Goal: Task Accomplishment & Management: Manage account settings

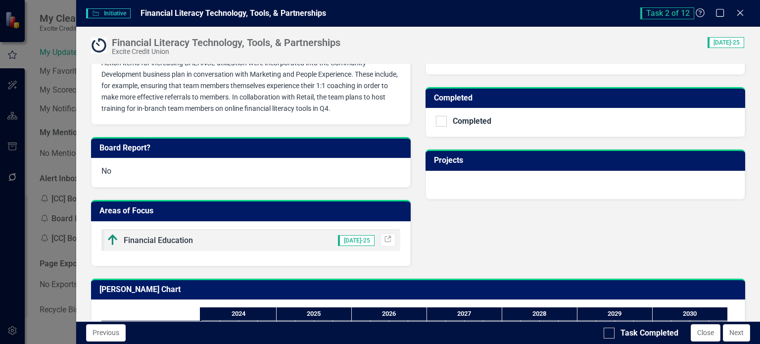
scroll to position [317, 0]
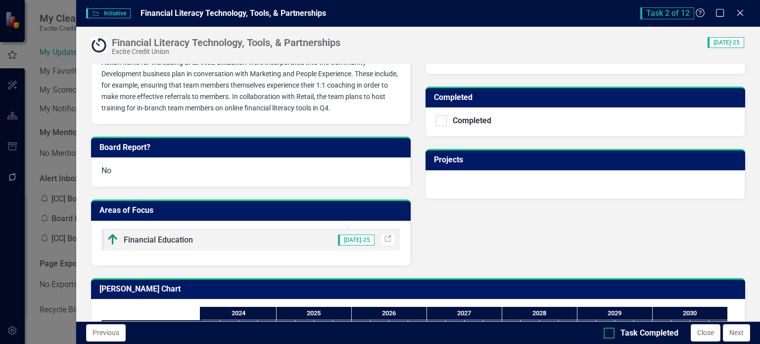
click at [607, 331] on input "Task Completed" at bounding box center [607, 331] width 6 height 6
checkbox input "true"
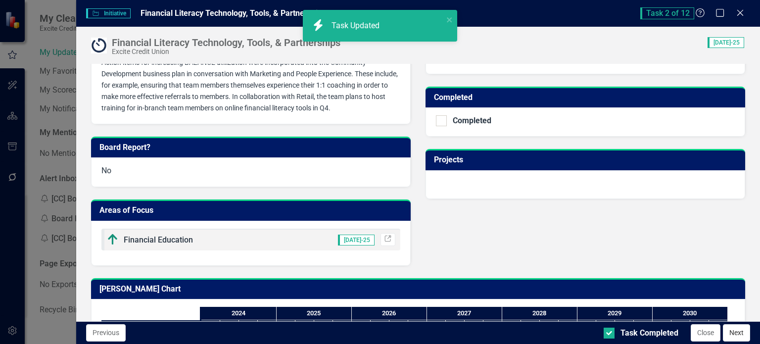
click at [734, 330] on button "Next" at bounding box center [736, 332] width 27 height 17
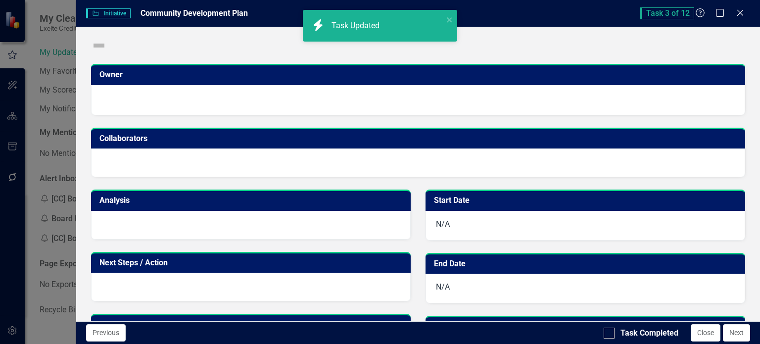
checkbox input "true"
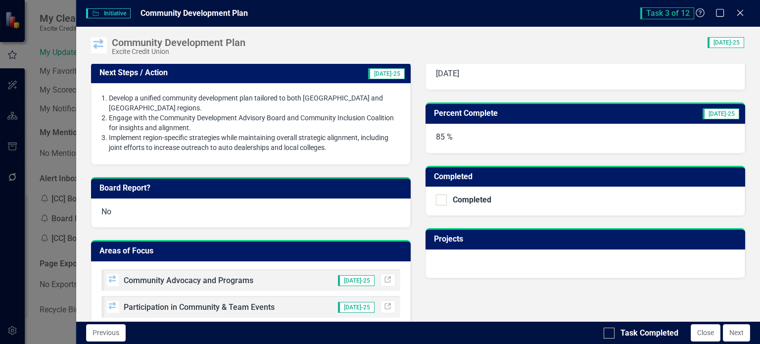
scroll to position [349, 0]
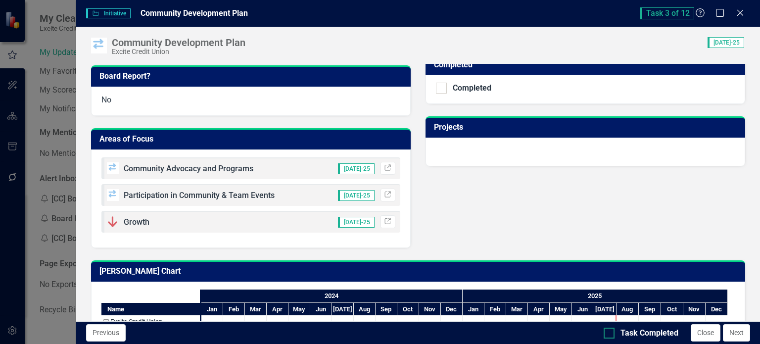
click at [611, 335] on div at bounding box center [609, 333] width 11 height 11
click at [610, 334] on input "Task Completed" at bounding box center [607, 331] width 6 height 6
checkbox input "true"
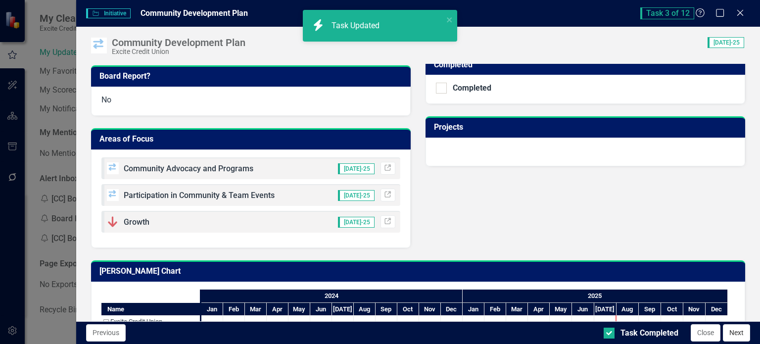
click at [741, 334] on button "Next" at bounding box center [736, 332] width 27 height 17
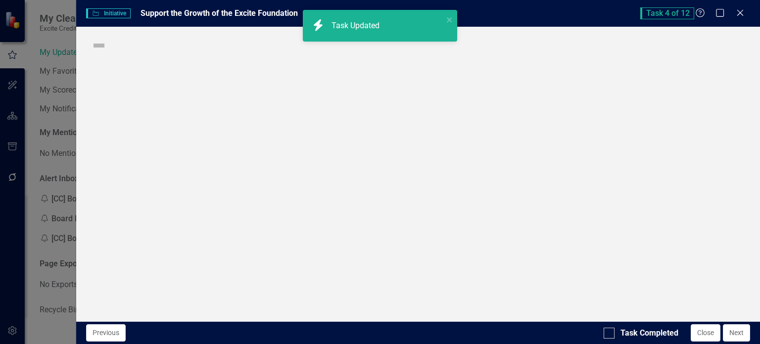
checkbox input "true"
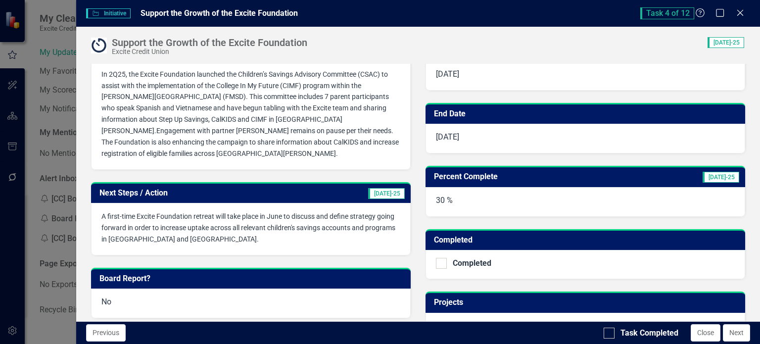
scroll to position [325, 0]
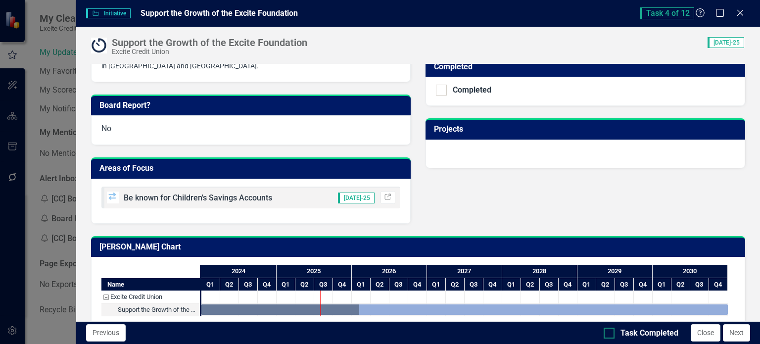
click at [612, 332] on div at bounding box center [609, 333] width 11 height 11
click at [610, 332] on input "Task Completed" at bounding box center [607, 331] width 6 height 6
checkbox input "true"
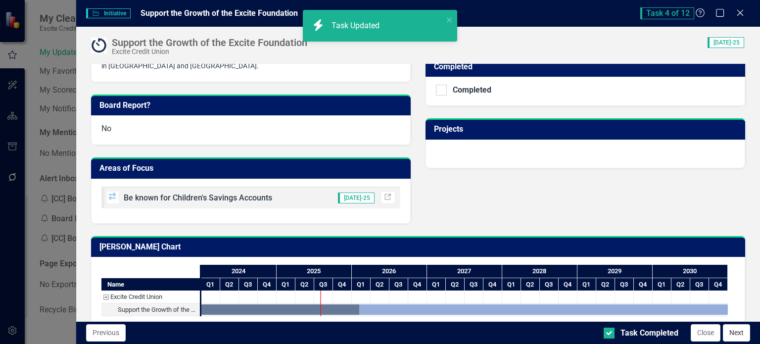
click at [733, 328] on button "Next" at bounding box center [736, 332] width 27 height 17
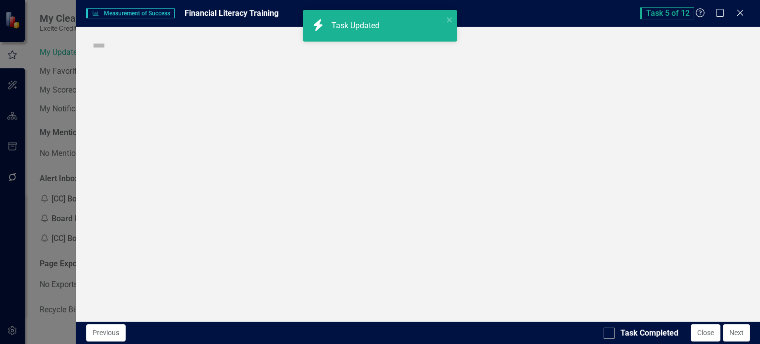
checkbox input "true"
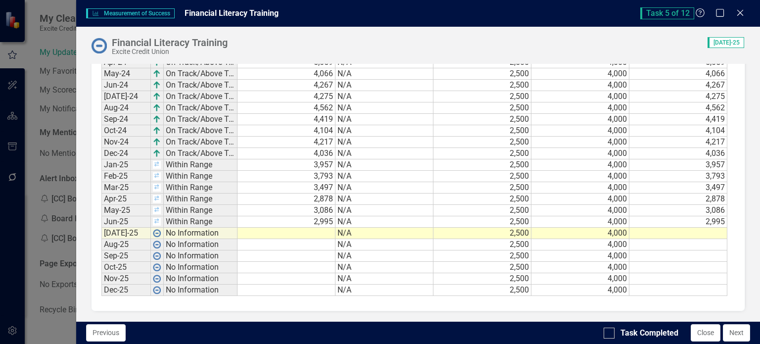
scroll to position [667, 0]
click at [313, 235] on td at bounding box center [286, 233] width 98 height 11
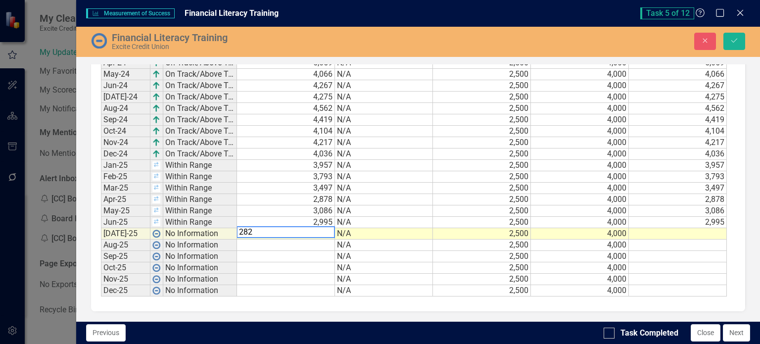
type textarea "2826"
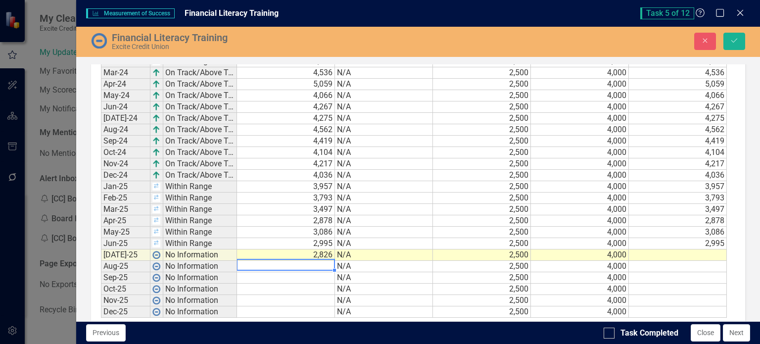
scroll to position [669, 0]
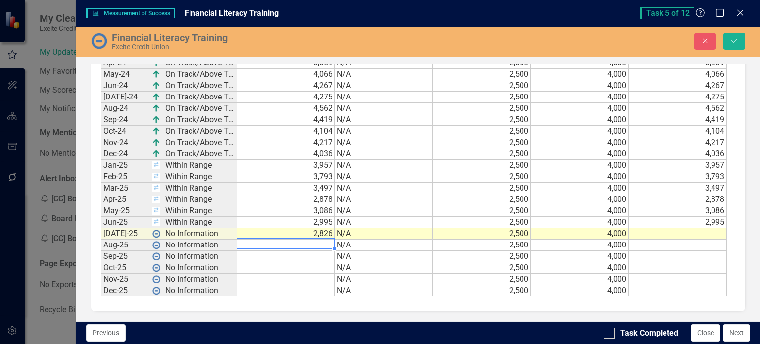
click at [654, 240] on td at bounding box center [678, 244] width 98 height 11
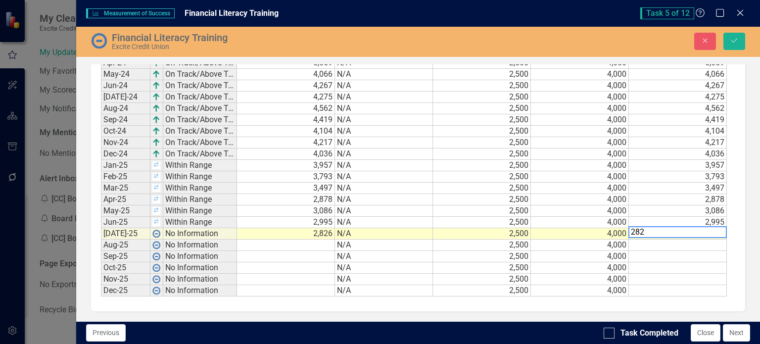
type textarea "2826"
click at [735, 43] on icon "Save" at bounding box center [734, 40] width 9 height 7
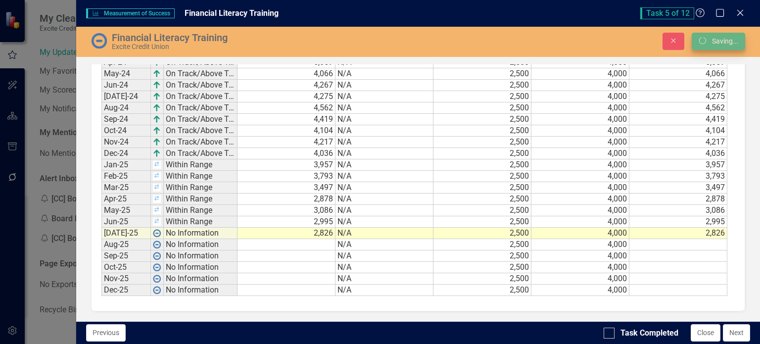
scroll to position [0, 0]
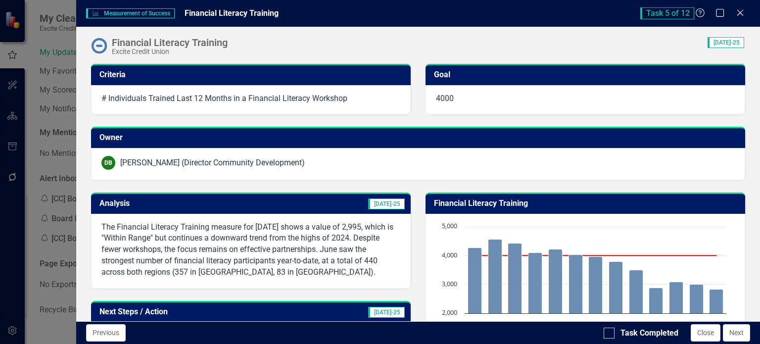
click at [271, 252] on p "The Financial Literacy Training measure for [DATE] shows a value of 2,995, whic…" at bounding box center [250, 250] width 299 height 56
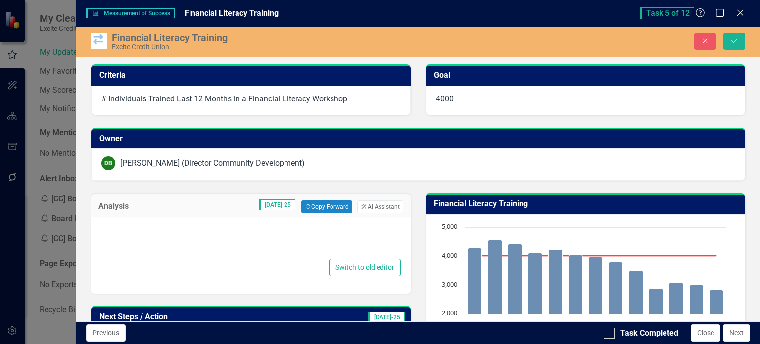
type textarea "<p>The Financial Literacy Training measure for [DATE] shows a value of 2,995, w…"
click at [373, 204] on button "ClearPoint AI AI Assistant" at bounding box center [380, 206] width 46 height 13
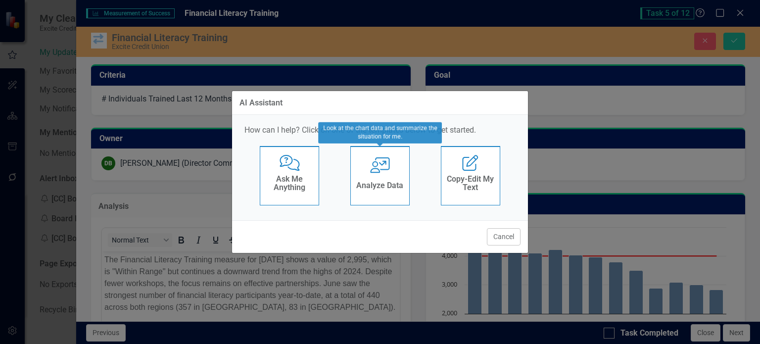
click at [375, 191] on div "Analyze Data" at bounding box center [379, 187] width 47 height 16
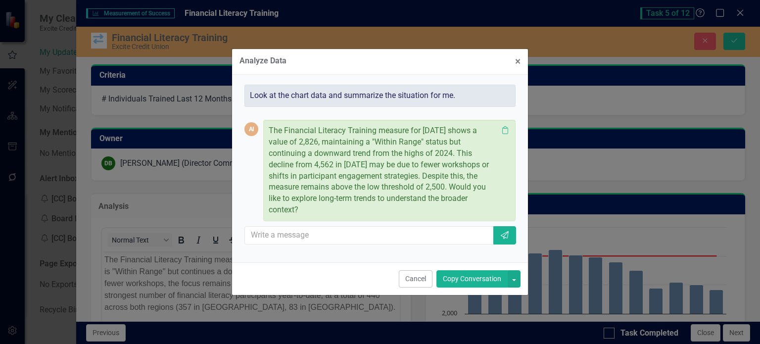
click at [450, 274] on button "Copy Conversation" at bounding box center [471, 278] width 71 height 17
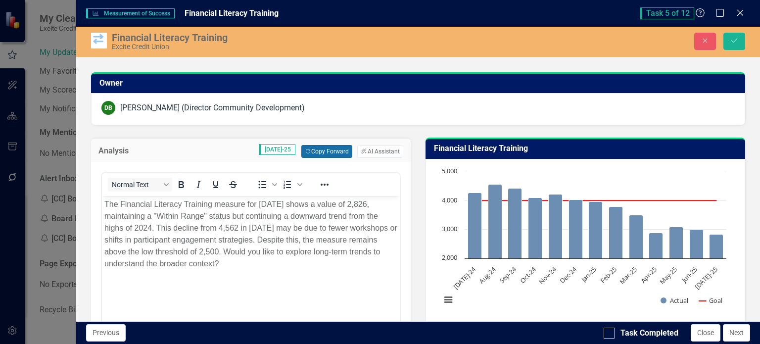
scroll to position [72, 0]
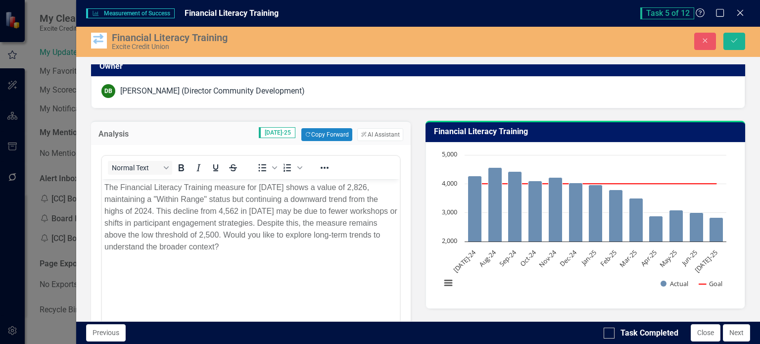
drag, startPoint x: 422, startPoint y: 378, endPoint x: 293, endPoint y: 262, distance: 173.7
click at [293, 262] on body "The Financial Literacy Training measure for [DATE] shows a value of 2,826, main…" at bounding box center [250, 253] width 298 height 148
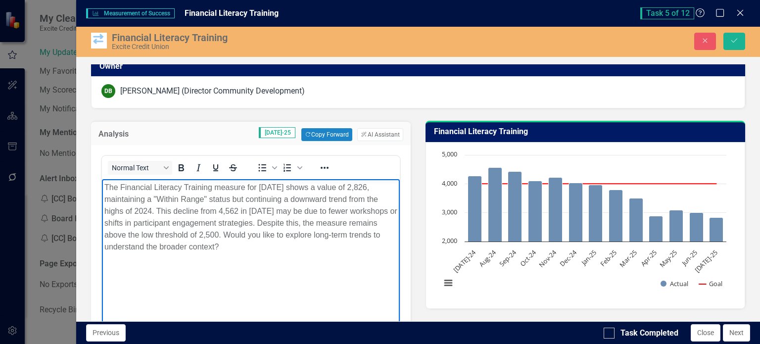
drag, startPoint x: 287, startPoint y: 234, endPoint x: 297, endPoint y: 255, distance: 23.5
click at [297, 255] on body "The Financial Literacy Training measure for [DATE] shows a value of 2,826, main…" at bounding box center [250, 253] width 298 height 148
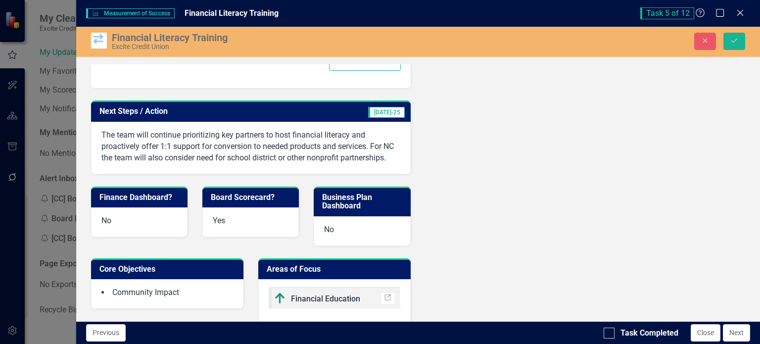
scroll to position [374, 0]
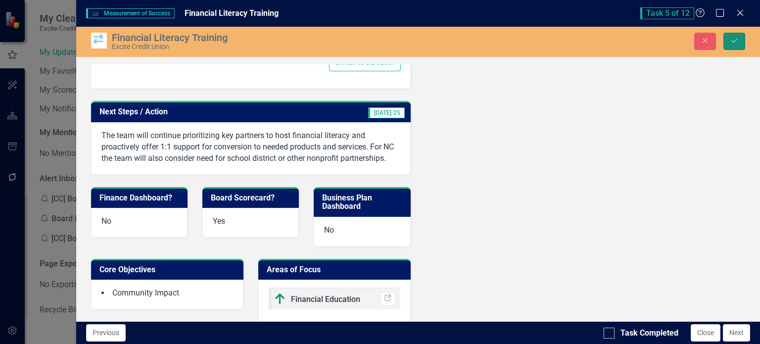
click at [726, 39] on button "Save" at bounding box center [734, 41] width 22 height 17
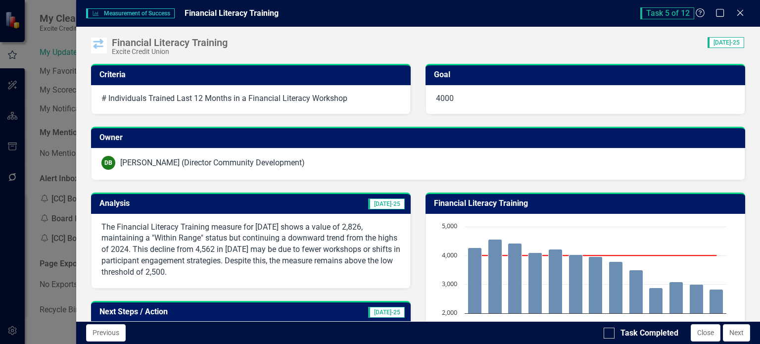
scroll to position [191, 0]
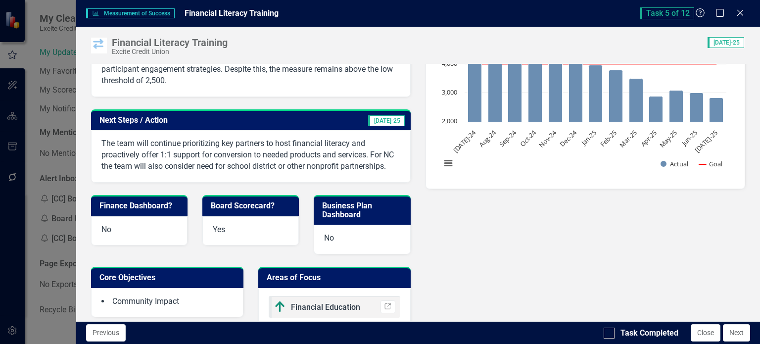
click at [272, 147] on p "The team will continue prioritizing key partners to host financial literacy and…" at bounding box center [250, 155] width 299 height 34
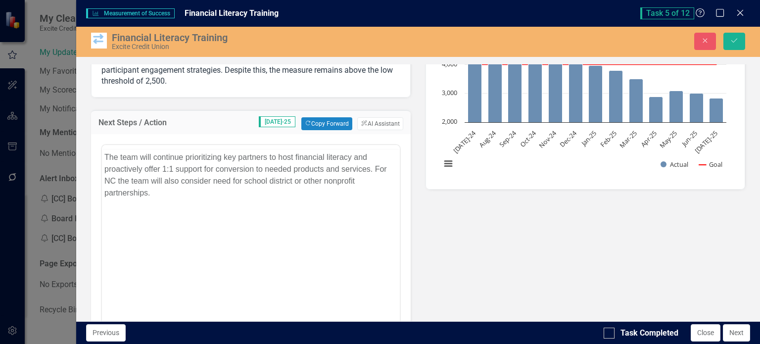
scroll to position [0, 0]
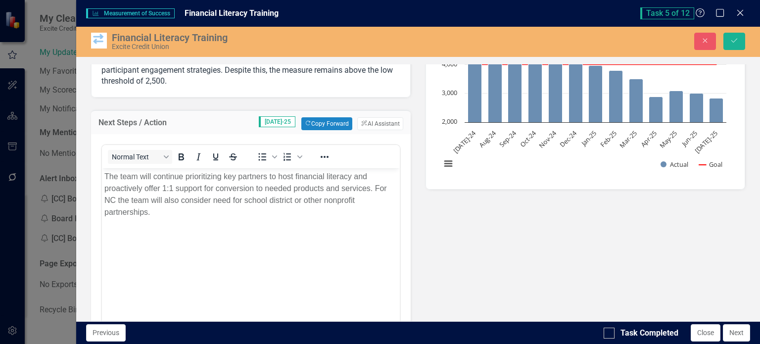
click at [375, 186] on p "The team will continue prioritizing key partners to host financial literacy and…" at bounding box center [250, 194] width 293 height 47
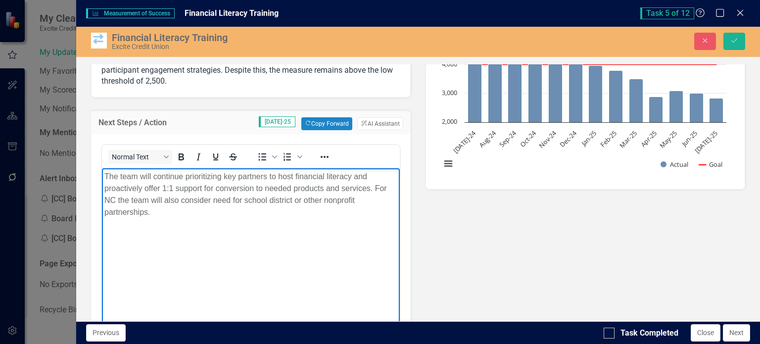
click at [315, 207] on p "The team will continue prioritizing key partners to host financial literacy and…" at bounding box center [250, 194] width 293 height 47
click at [733, 39] on icon "Save" at bounding box center [734, 40] width 9 height 7
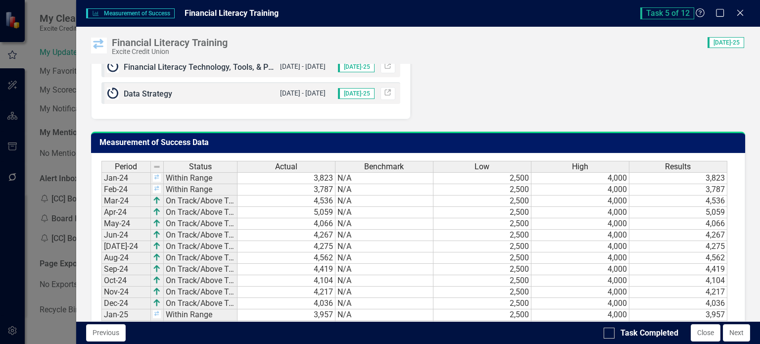
scroll to position [678, 0]
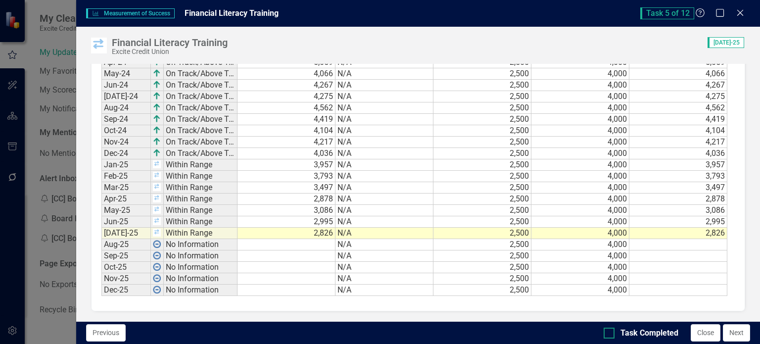
click at [608, 333] on input "Task Completed" at bounding box center [607, 331] width 6 height 6
checkbox input "true"
click at [734, 331] on button "Next" at bounding box center [736, 332] width 27 height 17
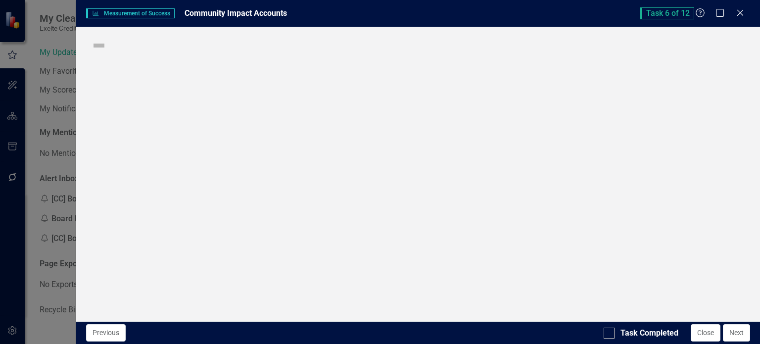
checkbox input "true"
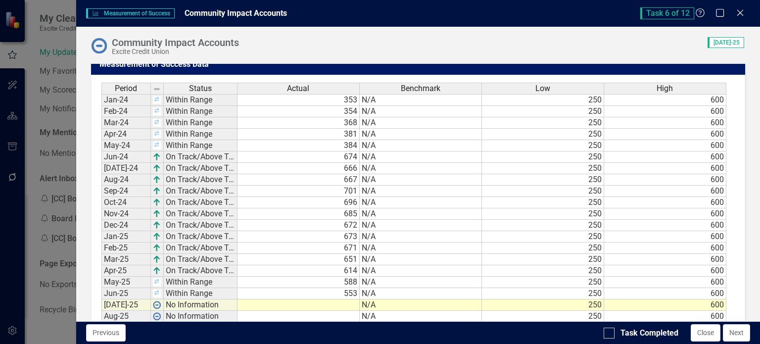
scroll to position [747, 0]
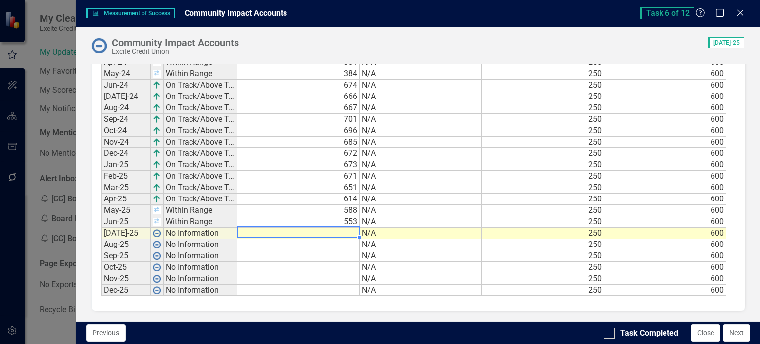
click at [349, 229] on td at bounding box center [298, 233] width 122 height 11
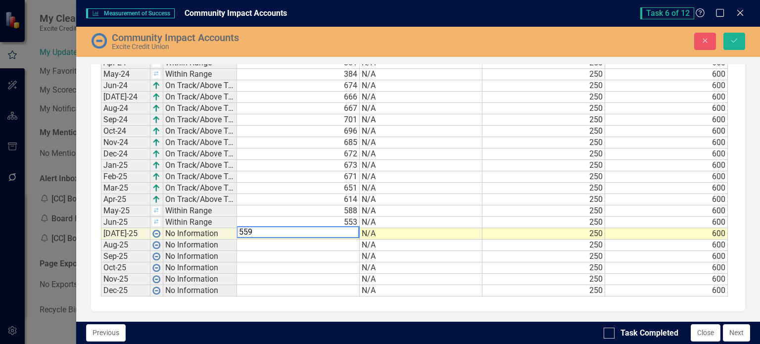
scroll to position [749, 0]
click at [543, 232] on td "250" at bounding box center [543, 233] width 123 height 11
type textarea "250"
click at [733, 40] on icon "Save" at bounding box center [734, 40] width 9 height 7
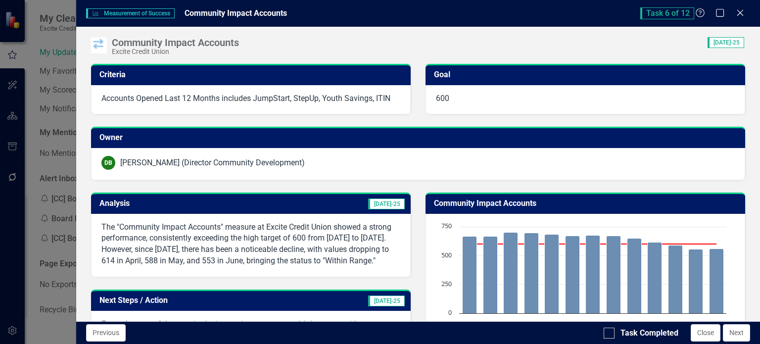
click at [321, 257] on p "The "Community Impact Accounts" measure at Excite Credit Union showed a strong …" at bounding box center [250, 244] width 299 height 45
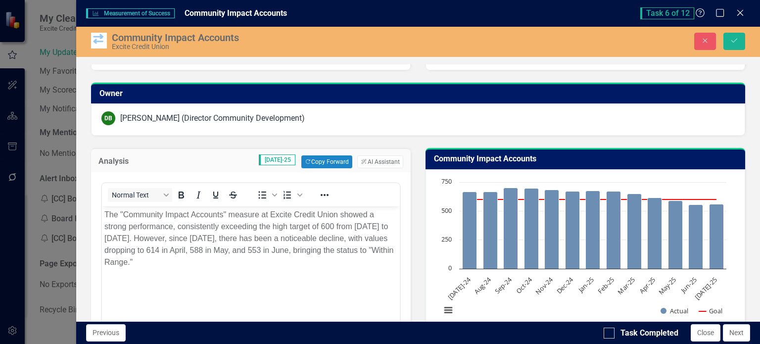
scroll to position [46, 0]
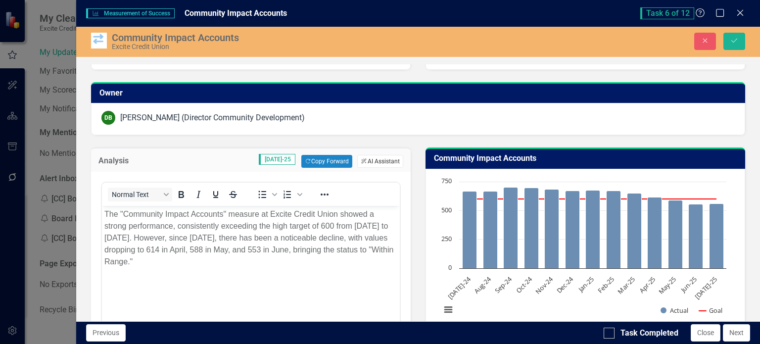
click at [378, 159] on button "ClearPoint AI AI Assistant" at bounding box center [380, 161] width 46 height 13
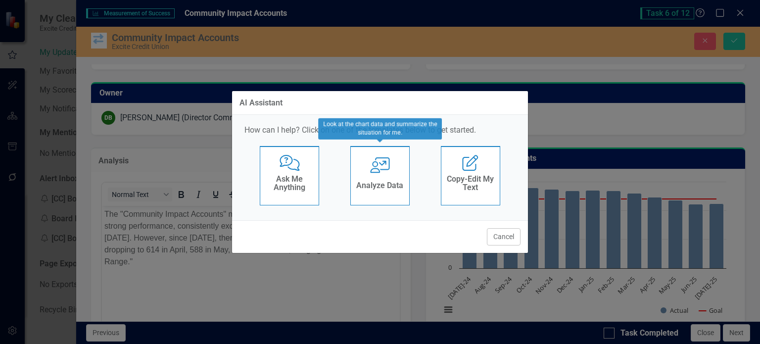
click at [383, 176] on div "User with Chart Analyze Data" at bounding box center [379, 175] width 59 height 59
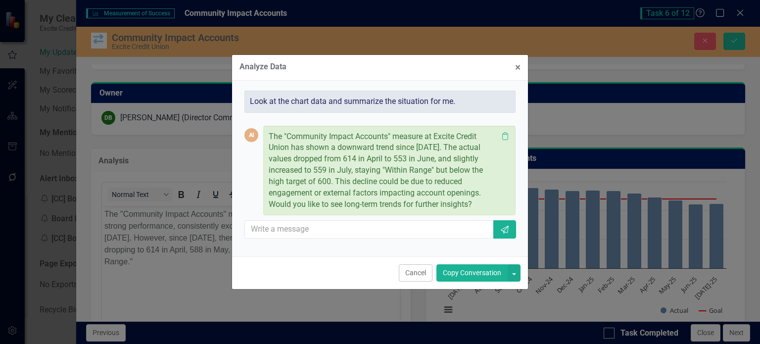
click at [457, 268] on button "Copy Conversation" at bounding box center [471, 272] width 71 height 17
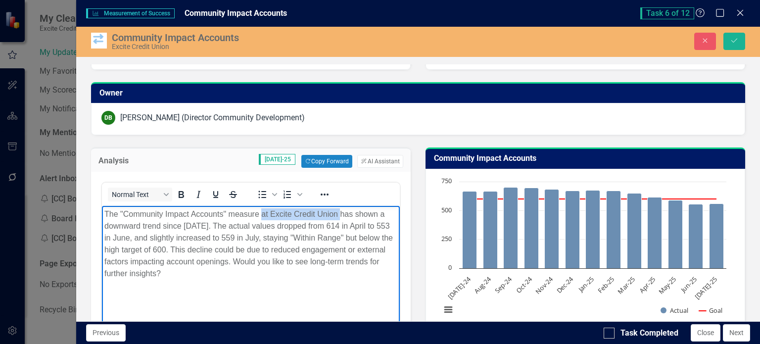
drag, startPoint x: 261, startPoint y: 214, endPoint x: 340, endPoint y: 211, distance: 78.7
click at [340, 211] on p "The "Community Impact Accounts" measure at Excite Credit Union has shown a down…" at bounding box center [250, 243] width 293 height 71
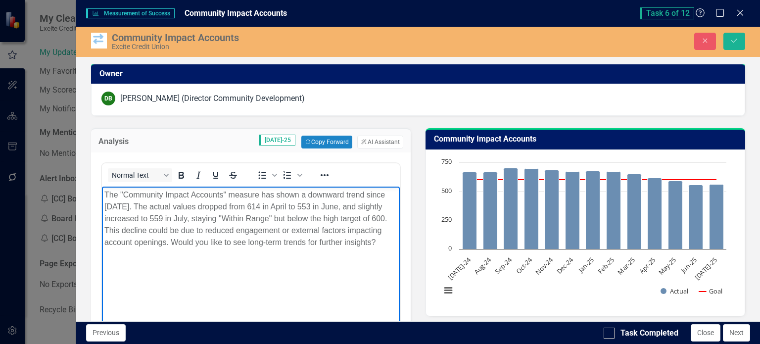
scroll to position [66, 0]
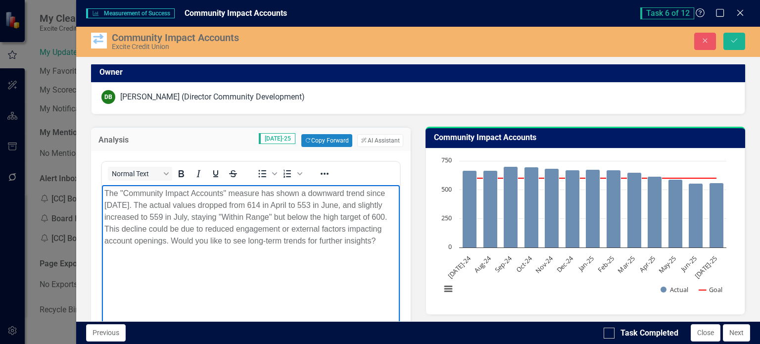
click at [190, 236] on p "The "Community Impact Accounts" measure has shown a downward trend since [DATE]…" at bounding box center [250, 216] width 293 height 59
drag, startPoint x: 104, startPoint y: 228, endPoint x: 387, endPoint y: 254, distance: 284.2
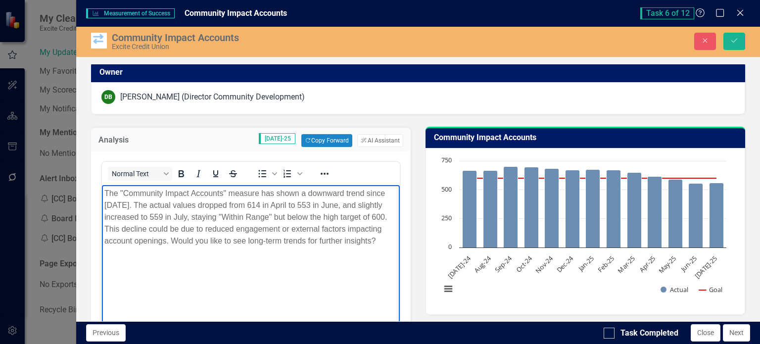
click at [387, 254] on body "The "Community Impact Accounts" measure has shown a downward trend since [DATE]…" at bounding box center [250, 259] width 298 height 148
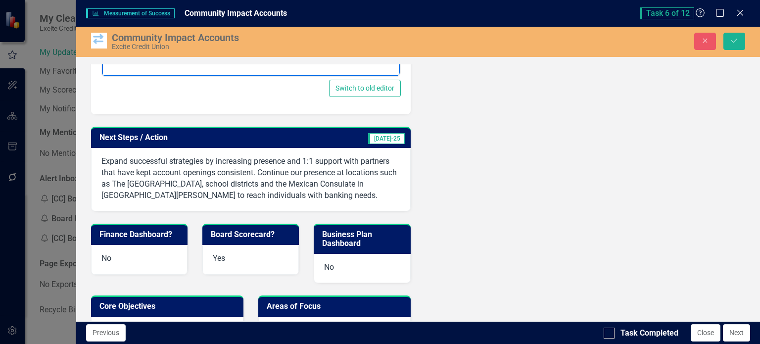
scroll to position [350, 0]
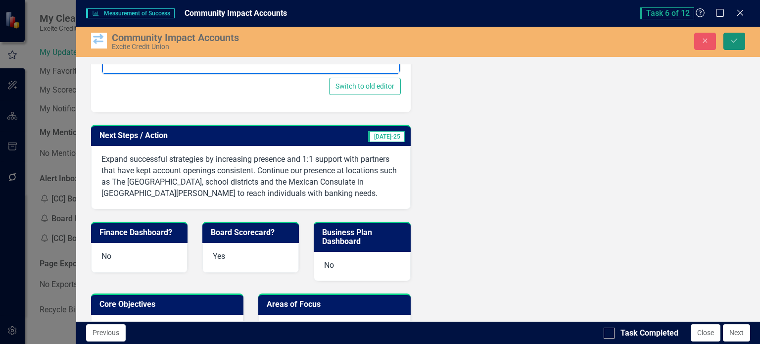
click at [736, 47] on button "Save" at bounding box center [734, 41] width 22 height 17
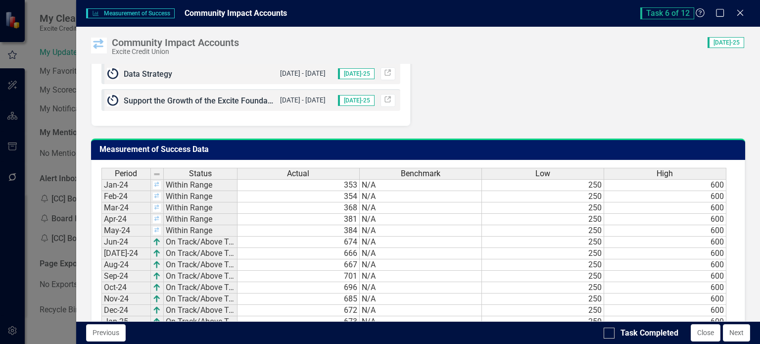
scroll to position [598, 0]
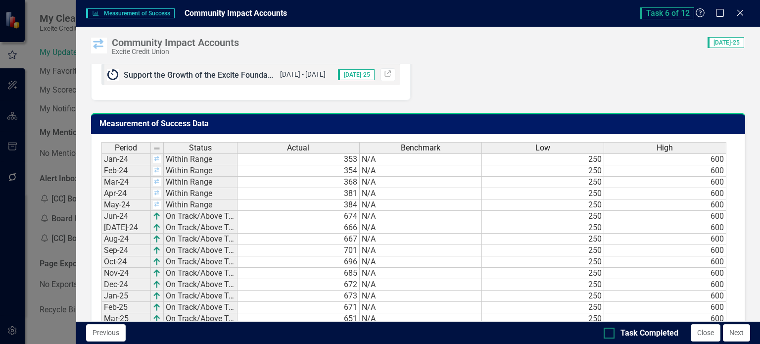
click at [609, 331] on input "Task Completed" at bounding box center [607, 331] width 6 height 6
checkbox input "true"
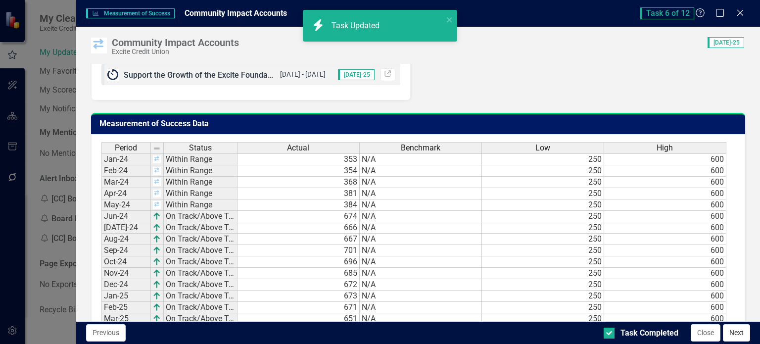
click at [739, 332] on button "Next" at bounding box center [736, 332] width 27 height 17
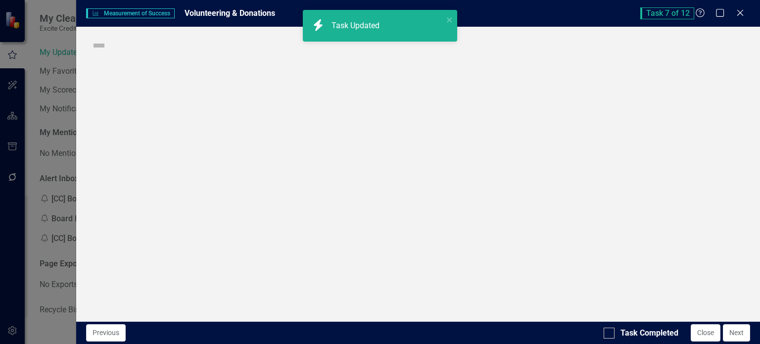
checkbox input "true"
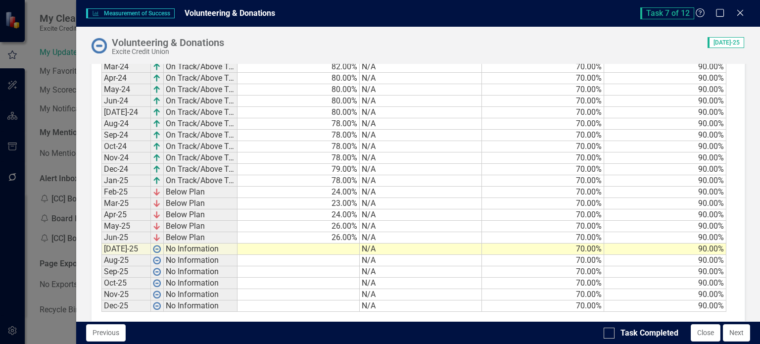
scroll to position [623, 0]
click at [320, 243] on td at bounding box center [298, 248] width 122 height 11
click at [330, 243] on td at bounding box center [298, 248] width 122 height 11
type textarea "26"
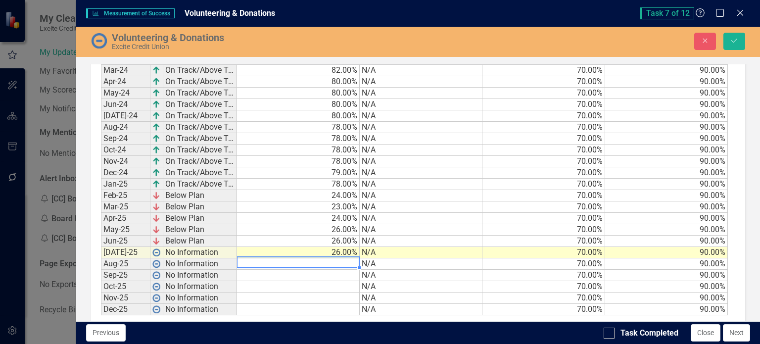
scroll to position [626, 0]
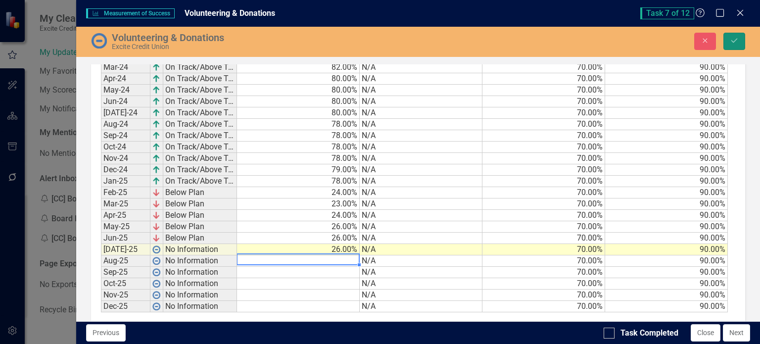
click at [736, 36] on button "Save" at bounding box center [734, 41] width 22 height 17
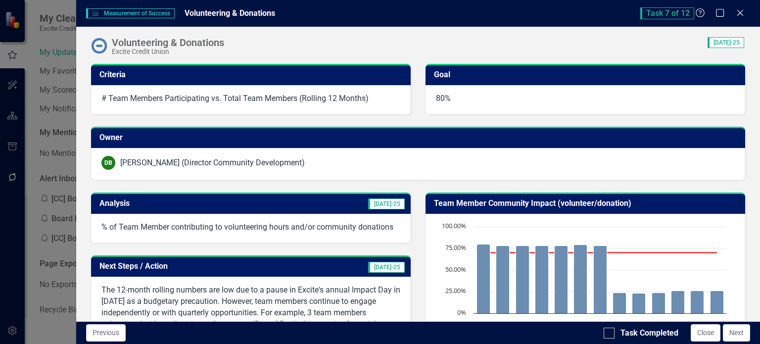
scroll to position [99, 0]
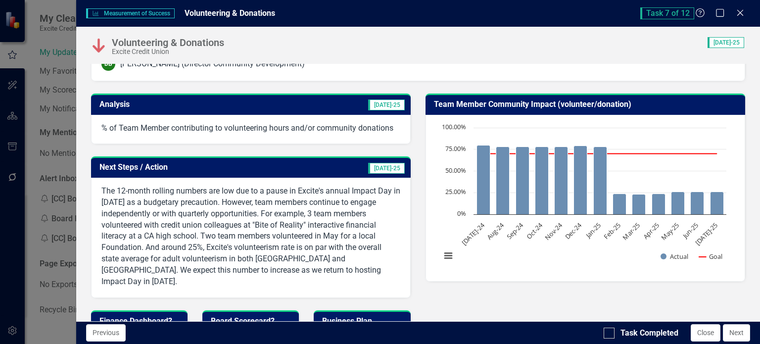
click at [296, 211] on p "The 12-month rolling numbers are low due to a pause in Excite's annual Impact D…" at bounding box center [250, 237] width 299 height 102
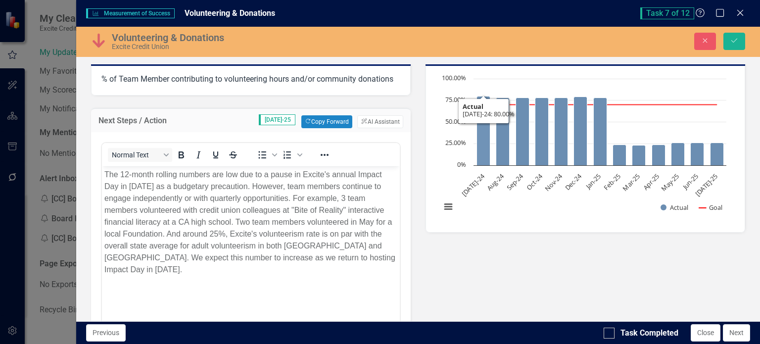
scroll to position [198, 0]
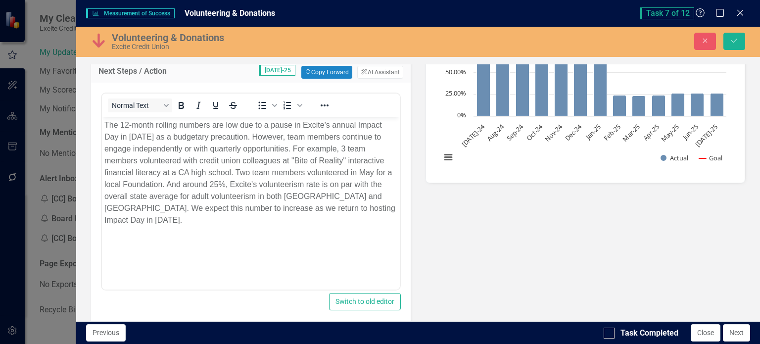
click at [210, 182] on p "The 12-month rolling numbers are low due to a pause in Excite's annual Impact D…" at bounding box center [250, 172] width 293 height 107
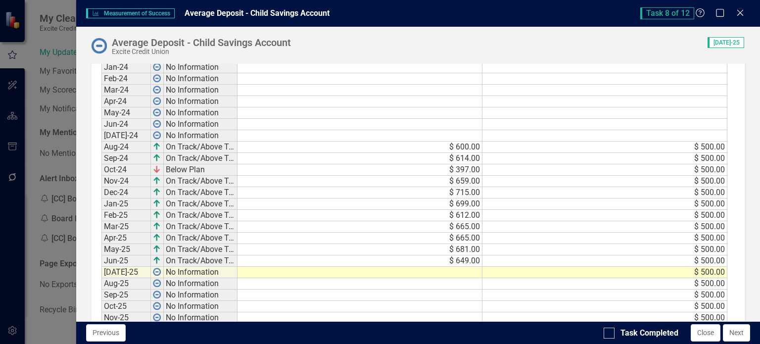
scroll to position [608, 0]
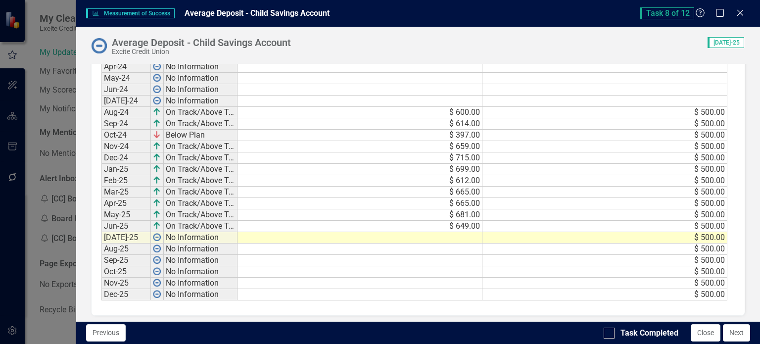
click at [463, 232] on td at bounding box center [359, 237] width 245 height 11
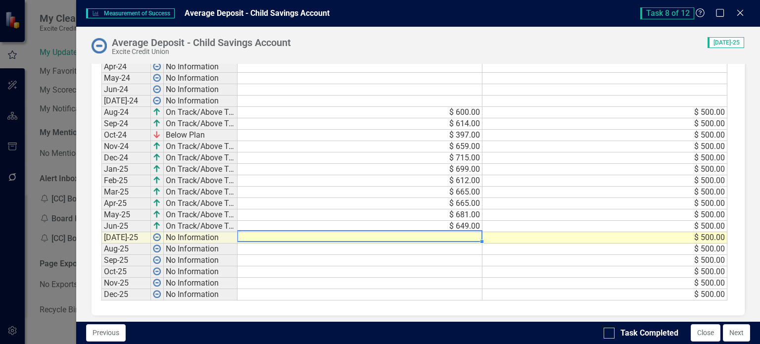
type textarea "615"
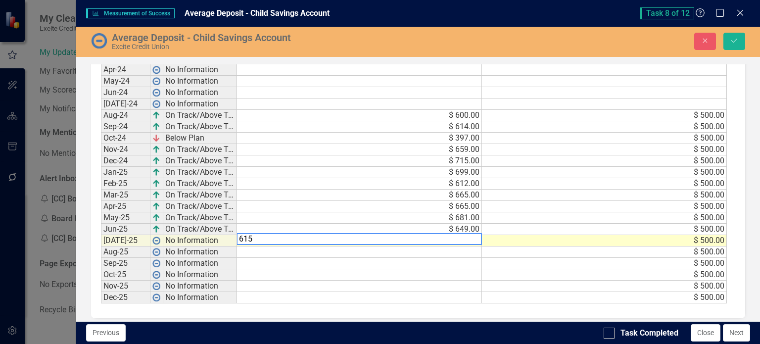
scroll to position [610, 0]
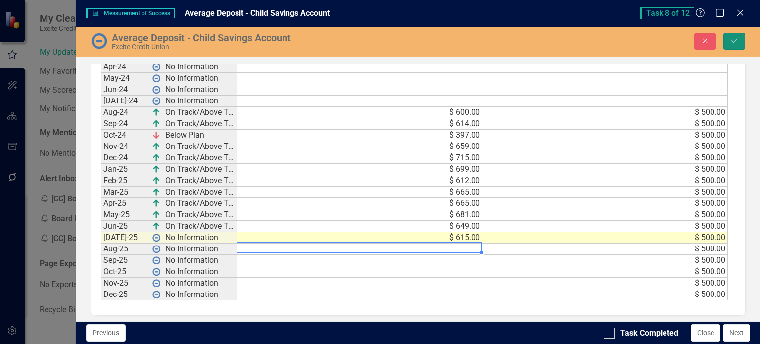
click at [737, 37] on icon "Save" at bounding box center [734, 40] width 9 height 7
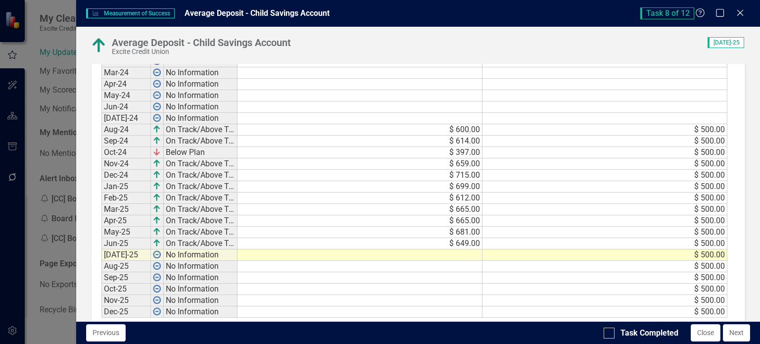
scroll to position [608, 0]
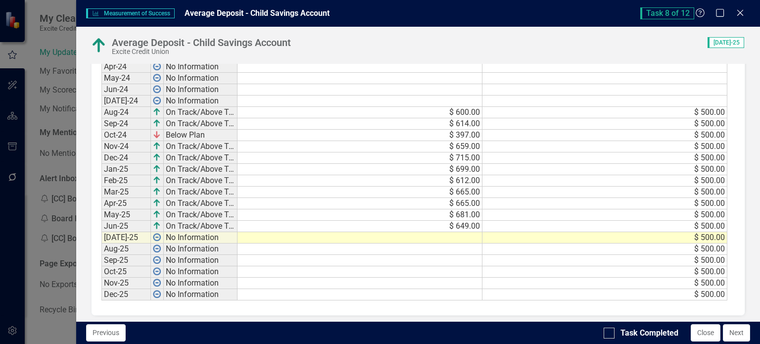
click at [462, 233] on td at bounding box center [359, 237] width 245 height 11
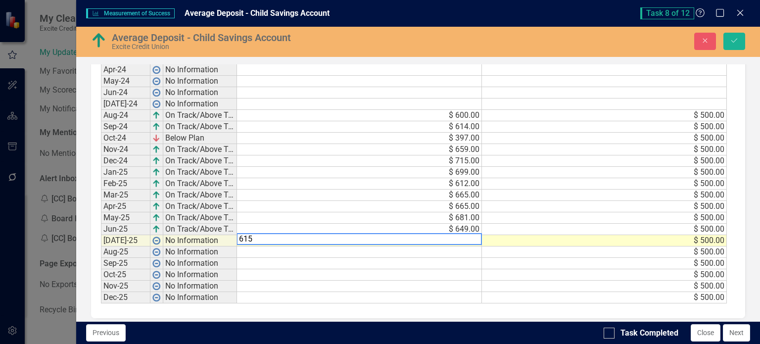
scroll to position [610, 0]
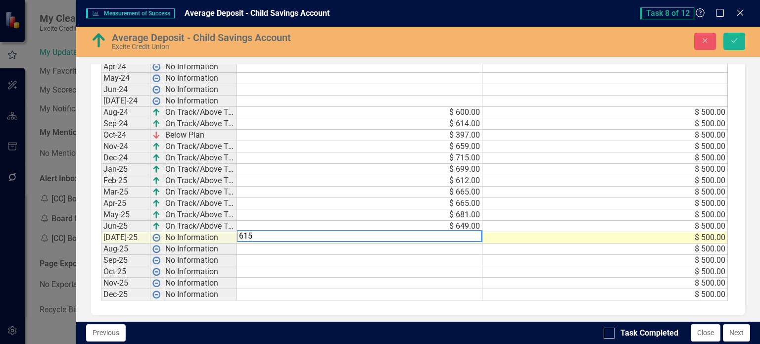
type textarea "500"
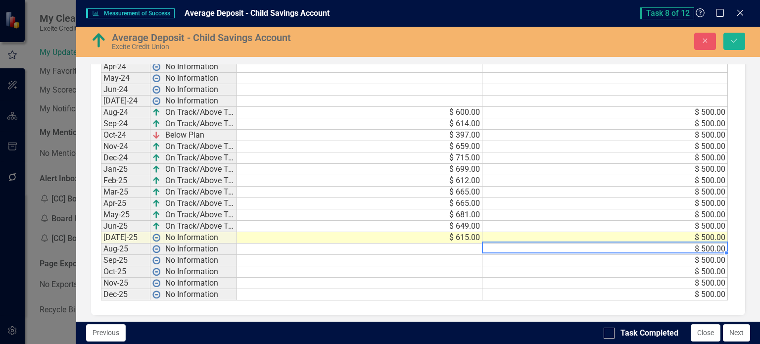
click at [511, 243] on td "$ 500.00" at bounding box center [604, 248] width 245 height 11
click at [733, 41] on icon "Save" at bounding box center [734, 40] width 9 height 7
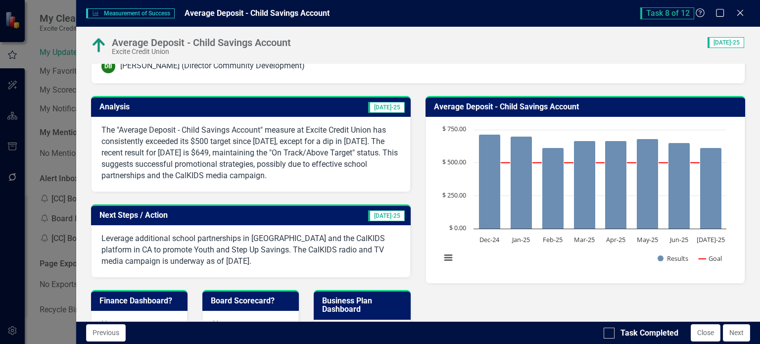
scroll to position [14, 0]
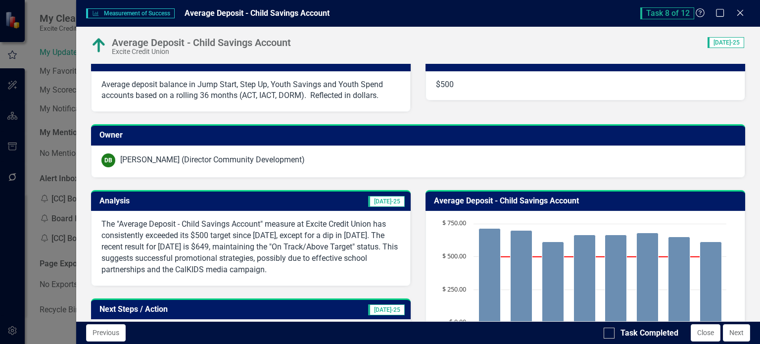
click at [283, 243] on p "The "Average Deposit - Child Savings Account" measure at Excite Credit Union ha…" at bounding box center [250, 247] width 299 height 56
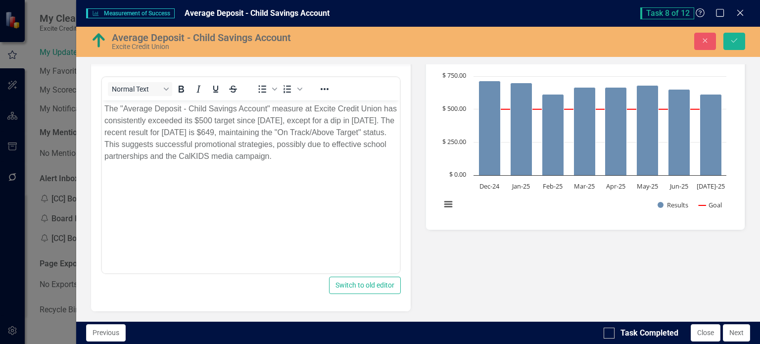
scroll to position [63, 0]
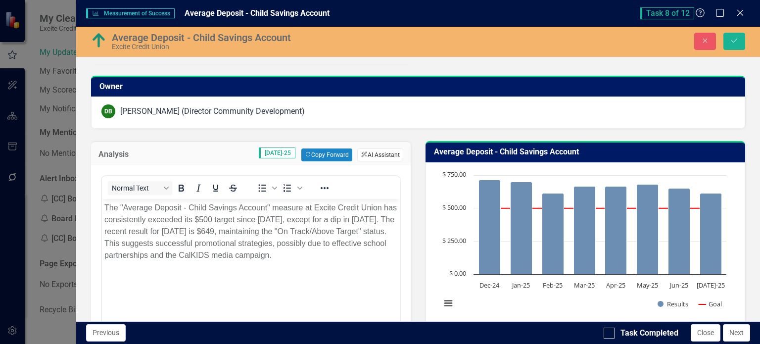
click at [376, 156] on button "ClearPoint AI AI Assistant" at bounding box center [380, 154] width 46 height 13
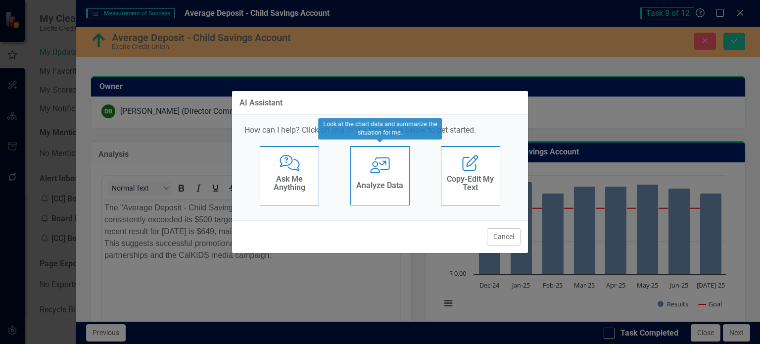
click at [381, 166] on icon "User with Chart" at bounding box center [380, 165] width 20 height 16
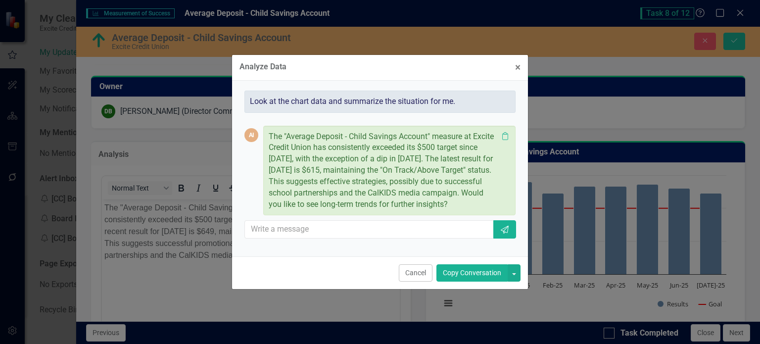
click at [464, 277] on button "Copy Conversation" at bounding box center [471, 272] width 71 height 17
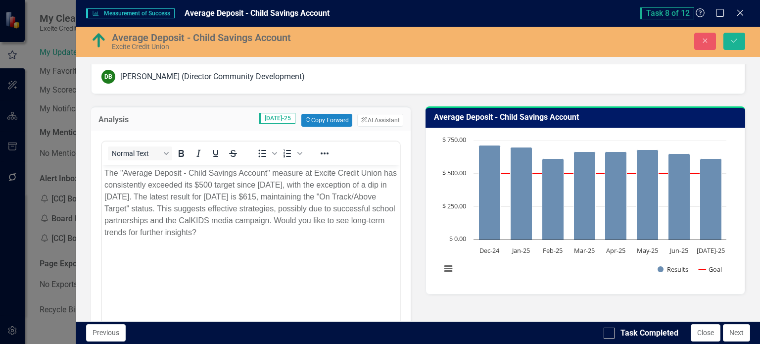
scroll to position [113, 0]
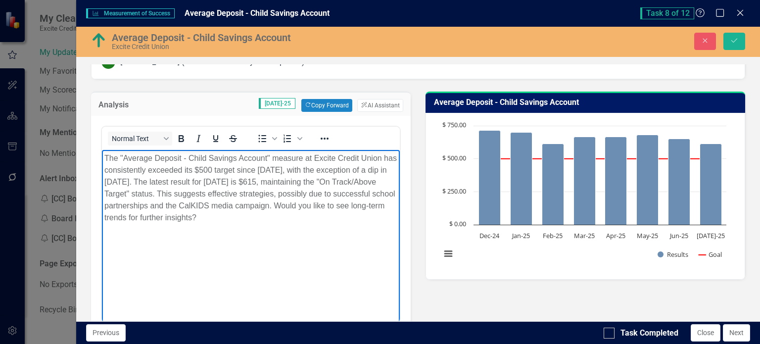
drag, startPoint x: 106, startPoint y: 216, endPoint x: 380, endPoint y: 230, distance: 274.4
click at [380, 230] on body "The "Average Deposit - Child Savings Account" measure at Excite Credit Union ha…" at bounding box center [250, 224] width 298 height 148
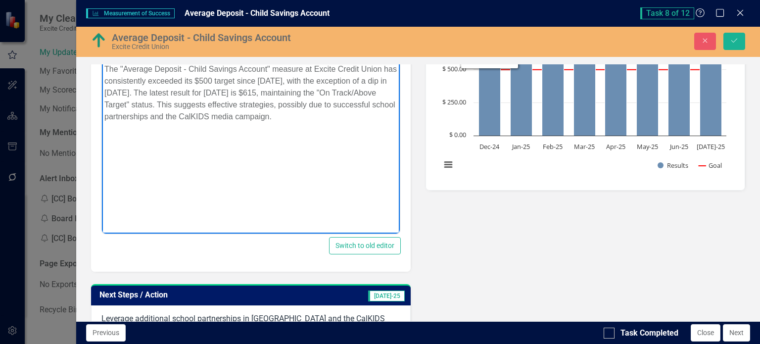
scroll to position [311, 0]
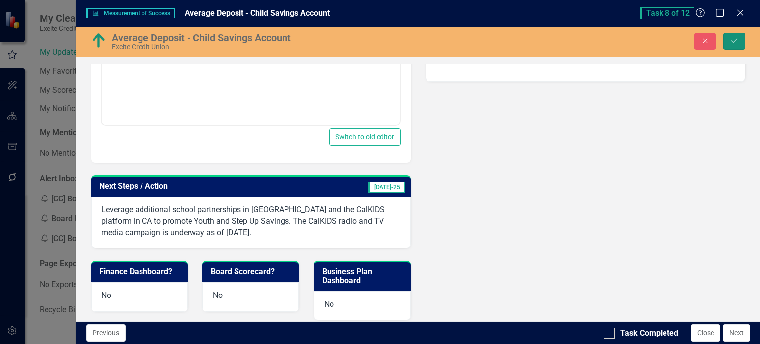
click at [732, 44] on icon "Save" at bounding box center [734, 40] width 9 height 7
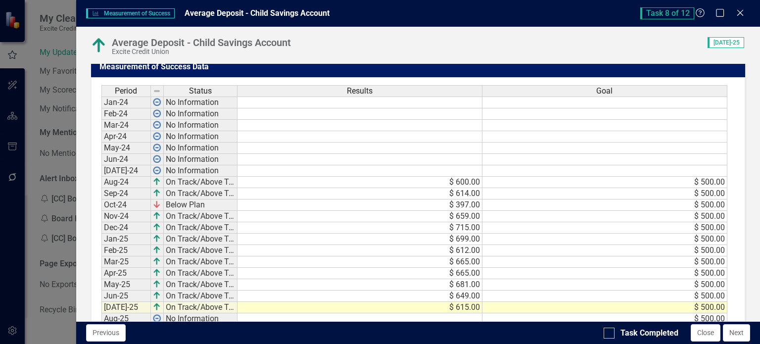
scroll to position [608, 0]
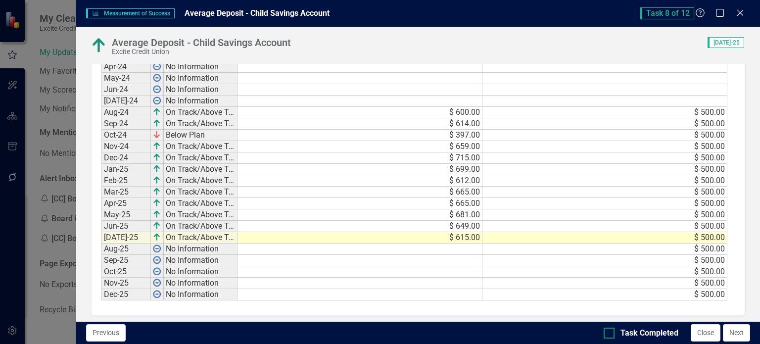
click at [611, 332] on div at bounding box center [609, 333] width 11 height 11
click at [610, 332] on input "Task Completed" at bounding box center [607, 331] width 6 height 6
checkbox input "true"
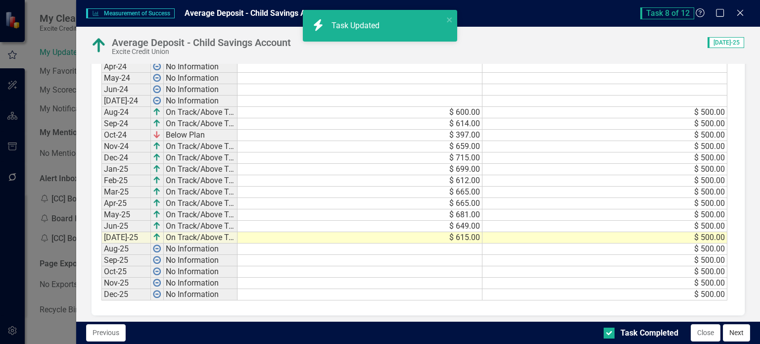
click at [730, 338] on button "Next" at bounding box center [736, 332] width 27 height 17
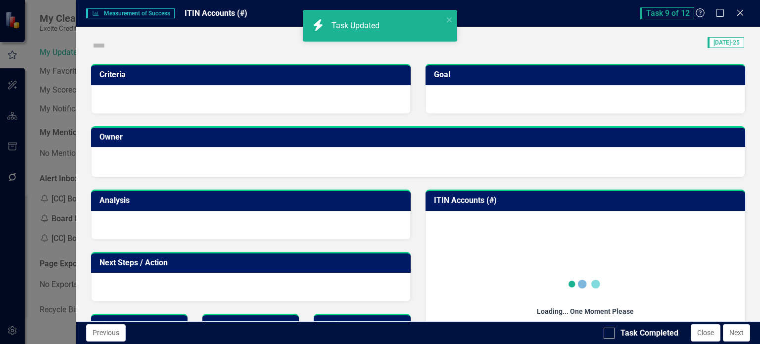
checkbox input "true"
